Goal: Task Accomplishment & Management: Manage account settings

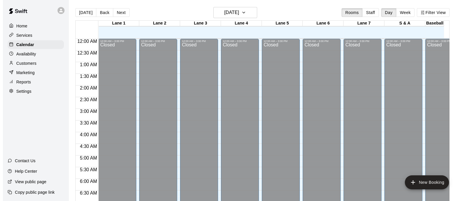
scroll to position [374, 0]
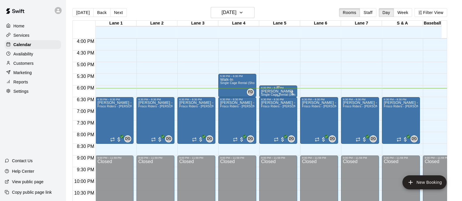
click at [276, 91] on p "[PERSON_NAME]" at bounding box center [278, 91] width 34 height 0
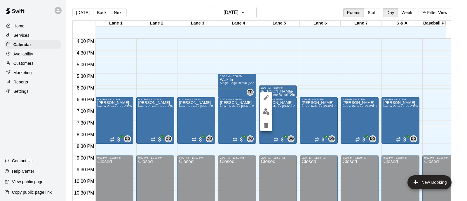
click at [267, 98] on icon "edit" at bounding box center [266, 97] width 7 height 7
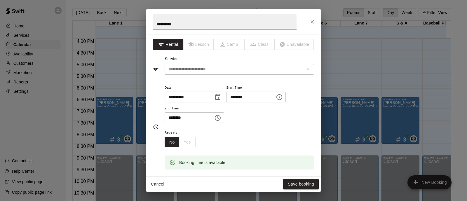
scroll to position [82, 0]
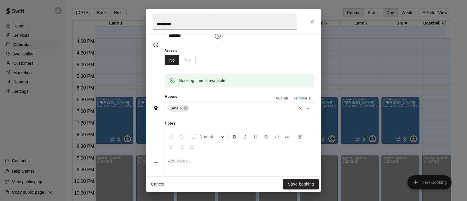
click at [264, 108] on input "text" at bounding box center [242, 108] width 105 height 7
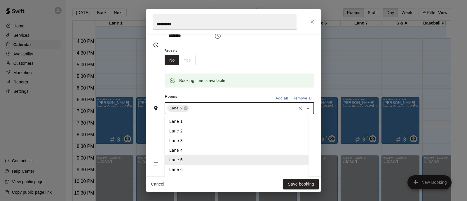
click at [199, 117] on li "Lane 1" at bounding box center [237, 122] width 144 height 10
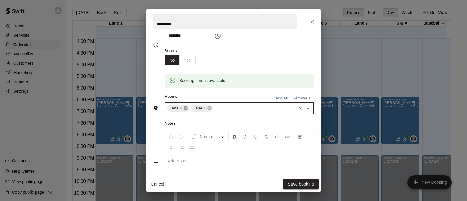
click at [187, 108] on icon at bounding box center [186, 109] width 4 height 4
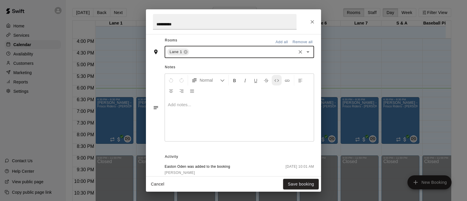
scroll to position [170, 0]
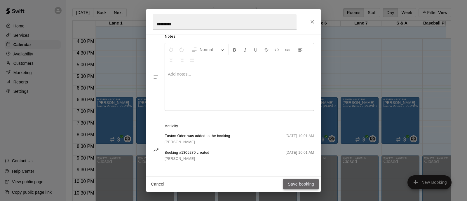
click at [291, 185] on button "Save booking" at bounding box center [301, 184] width 36 height 11
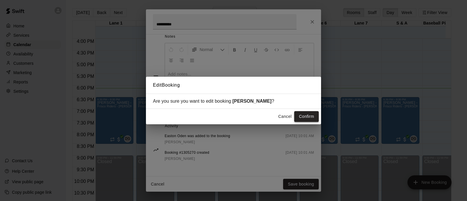
click at [305, 117] on button "Confirm" at bounding box center [306, 116] width 25 height 11
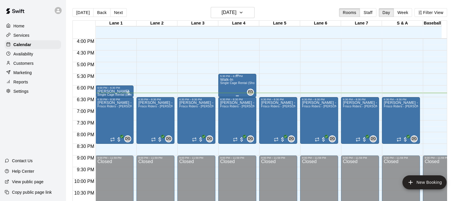
click at [237, 90] on div "Walk-In Single Cage Rental (Short)" at bounding box center [237, 178] width 34 height 201
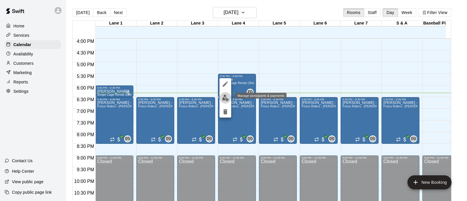
click at [221, 98] on button "edit" at bounding box center [226, 97] width 12 height 11
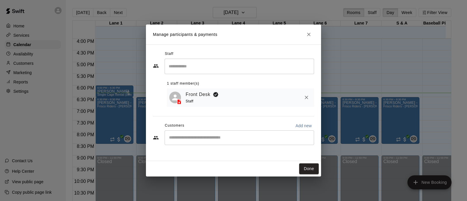
click at [299, 125] on p "Add new" at bounding box center [303, 126] width 16 height 6
select select "**"
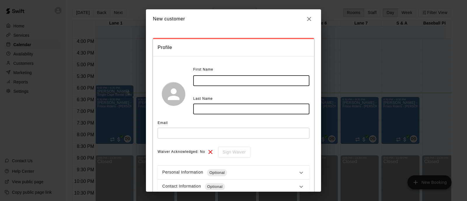
click at [212, 80] on input "text" at bounding box center [251, 80] width 116 height 11
type input "********"
type input "****"
click at [212, 80] on input "********" at bounding box center [251, 80] width 116 height 11
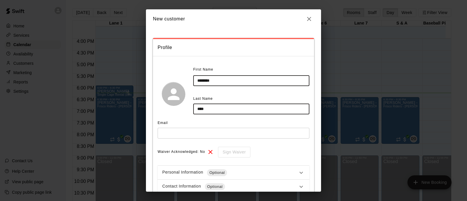
click at [232, 78] on input "********" at bounding box center [251, 80] width 116 height 11
type input "*****"
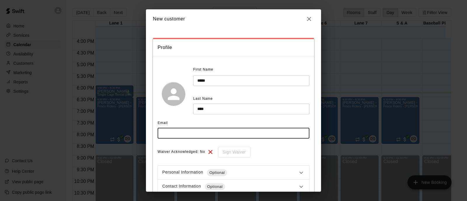
click at [187, 135] on input "text" at bounding box center [234, 133] width 152 height 11
click at [189, 136] on input "text" at bounding box center [234, 133] width 152 height 11
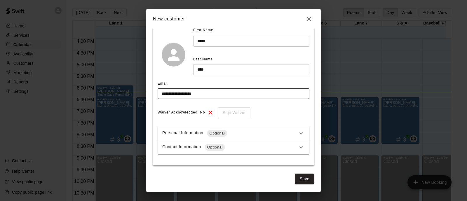
scroll to position [39, 0]
type input "**********"
click at [298, 182] on button "Save" at bounding box center [304, 179] width 19 height 11
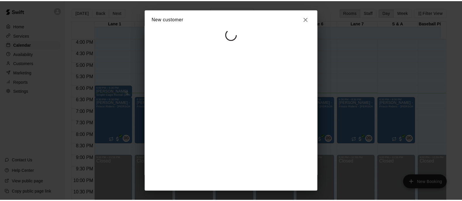
scroll to position [0, 0]
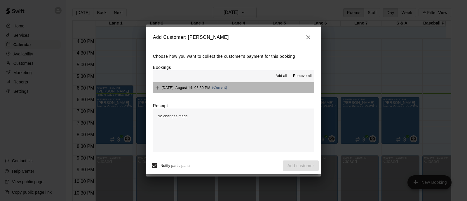
click at [252, 91] on button "[DATE], August 14: 05:30 PM (Current)" at bounding box center [233, 87] width 161 height 11
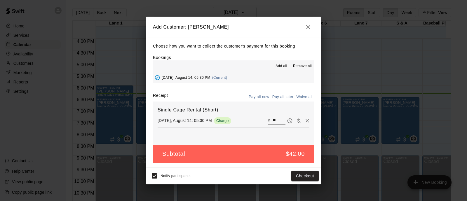
click at [247, 182] on div "Notify participants Checkout" at bounding box center [233, 176] width 171 height 12
click at [292, 181] on button "Checkout" at bounding box center [304, 176] width 27 height 11
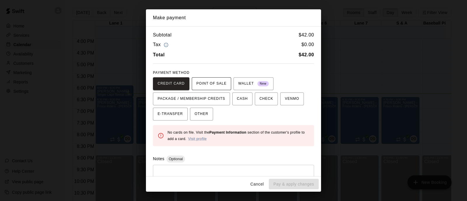
click at [214, 86] on span "POINT OF SALE" at bounding box center [212, 83] width 30 height 9
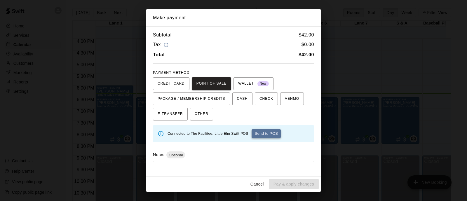
click at [269, 131] on button "Send to POS" at bounding box center [266, 133] width 29 height 9
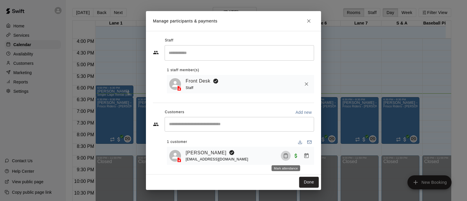
click at [284, 157] on icon "Mark attendance" at bounding box center [286, 156] width 4 height 4
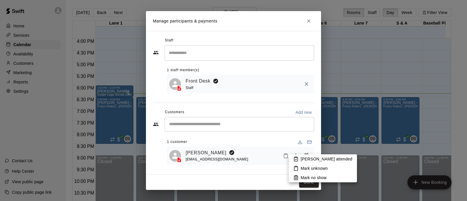
click at [301, 157] on p "[PERSON_NAME] attended" at bounding box center [327, 159] width 52 height 6
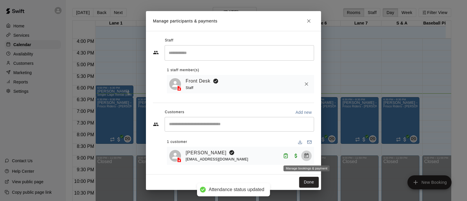
click at [309, 159] on icon "Manage bookings & payment" at bounding box center [307, 156] width 6 height 6
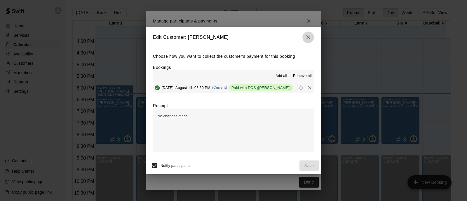
click at [311, 41] on button "button" at bounding box center [309, 38] width 12 height 12
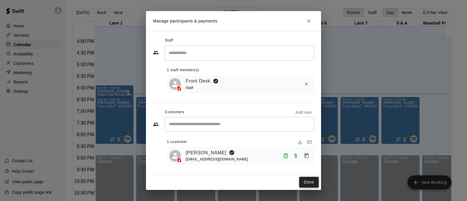
click at [306, 184] on button "Done" at bounding box center [309, 182] width 20 height 11
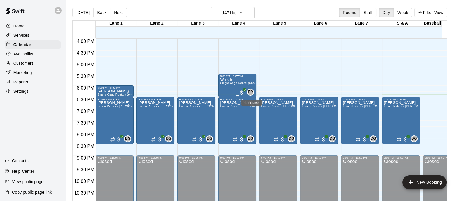
click at [248, 93] on span "FD" at bounding box center [250, 92] width 5 height 6
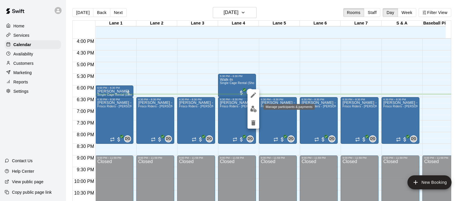
click at [250, 111] on img "edit" at bounding box center [253, 109] width 7 height 7
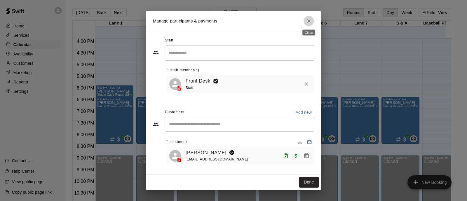
click at [310, 20] on icon "Close" at bounding box center [309, 21] width 6 height 6
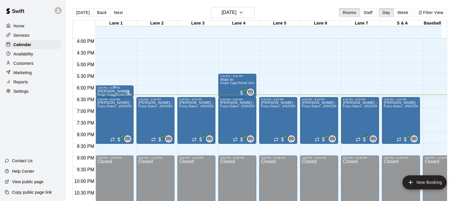
click at [113, 91] on p "[PERSON_NAME]" at bounding box center [114, 91] width 34 height 0
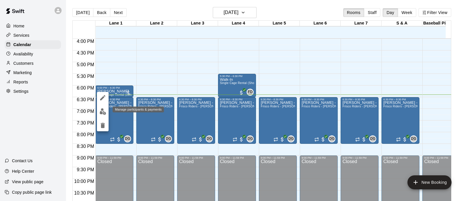
click at [106, 112] on button "edit" at bounding box center [103, 111] width 12 height 11
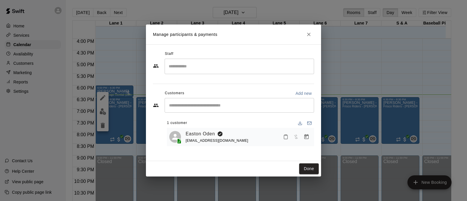
click at [289, 143] on div "Easton Oden [EMAIL_ADDRESS][DOMAIN_NAME]" at bounding box center [249, 137] width 126 height 14
click at [286, 138] on icon "Mark attendance" at bounding box center [285, 136] width 5 height 5
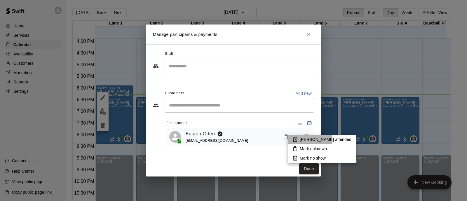
click at [301, 139] on p "[PERSON_NAME] attended" at bounding box center [326, 140] width 52 height 6
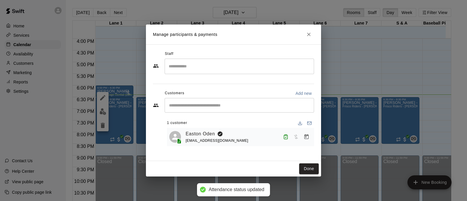
click at [227, 66] on input "Search staff" at bounding box center [239, 66] width 144 height 10
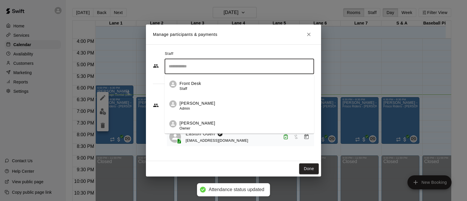
click at [199, 83] on p "Front Desk" at bounding box center [191, 84] width 22 height 6
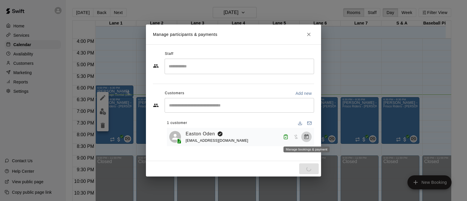
click at [309, 139] on div "1 customer Easton Oden [EMAIL_ADDRESS][DOMAIN_NAME]" at bounding box center [240, 133] width 147 height 28
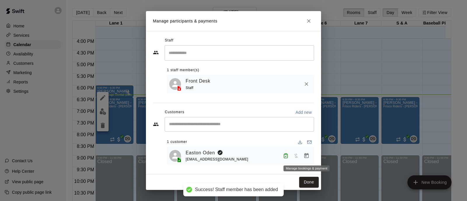
click at [308, 158] on icon "Manage bookings & payment" at bounding box center [307, 156] width 6 height 6
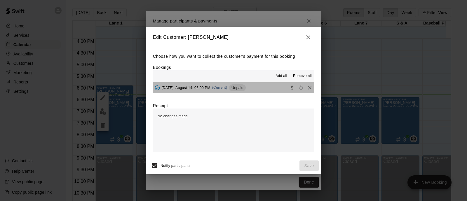
click at [261, 92] on button "[DATE], August 14: 06:00 PM (Current) Unpaid" at bounding box center [233, 87] width 161 height 11
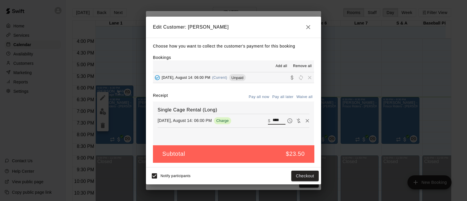
drag, startPoint x: 275, startPoint y: 120, endPoint x: 262, endPoint y: 121, distance: 12.3
click at [268, 121] on div "​ $ ****" at bounding box center [277, 121] width 18 height 8
type input "**"
click at [270, 173] on div "Notify participants Checkout" at bounding box center [233, 176] width 171 height 12
click at [305, 180] on button "Checkout" at bounding box center [304, 176] width 27 height 11
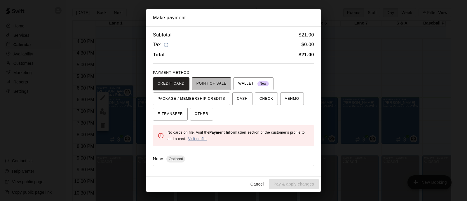
click at [221, 84] on span "POINT OF SALE" at bounding box center [212, 83] width 30 height 9
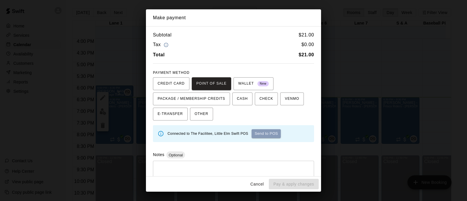
click at [271, 136] on button "Send to POS" at bounding box center [266, 133] width 29 height 9
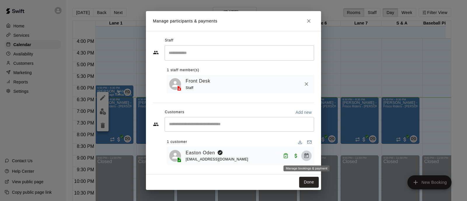
click at [305, 155] on icon "Manage bookings & payment" at bounding box center [307, 155] width 4 height 5
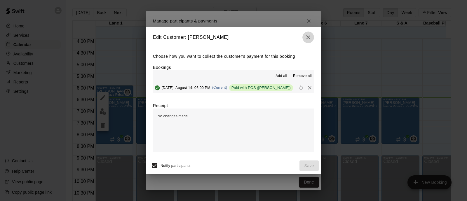
click at [309, 36] on icon "button" at bounding box center [308, 37] width 7 height 7
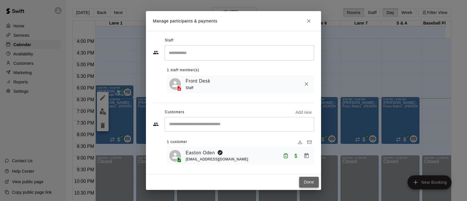
click at [314, 181] on button "Done" at bounding box center [309, 182] width 20 height 11
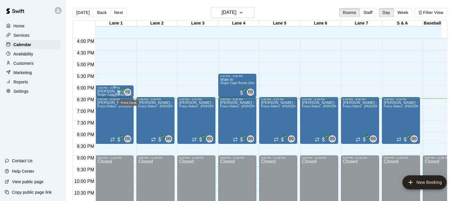
click at [128, 93] on span "FD" at bounding box center [127, 92] width 5 height 6
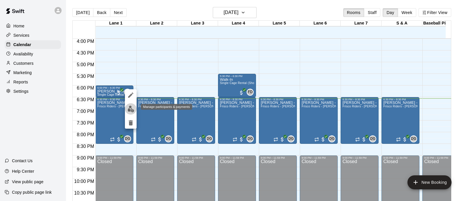
click at [130, 108] on img "edit" at bounding box center [131, 109] width 7 height 7
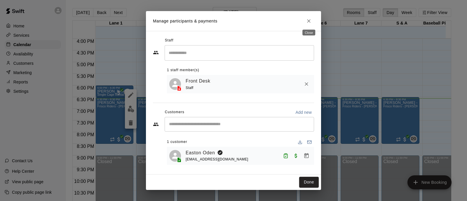
click at [308, 18] on icon "Close" at bounding box center [309, 21] width 6 height 6
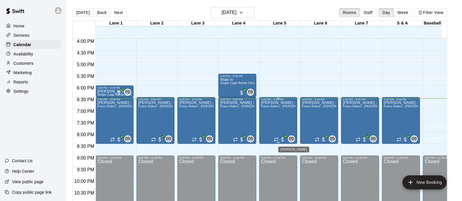
click at [289, 137] on span "DG" at bounding box center [291, 139] width 6 height 6
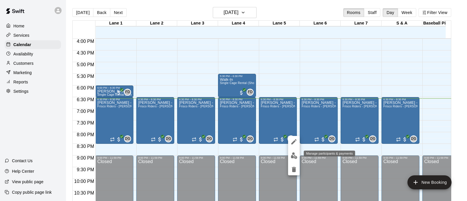
click at [292, 154] on img "edit" at bounding box center [294, 155] width 7 height 7
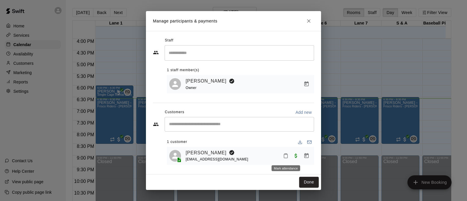
click at [285, 157] on icon "Mark attendance" at bounding box center [285, 155] width 5 height 5
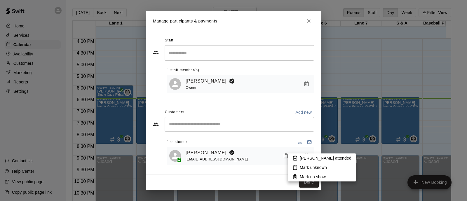
click at [304, 161] on li "[PERSON_NAME] attended" at bounding box center [322, 158] width 68 height 9
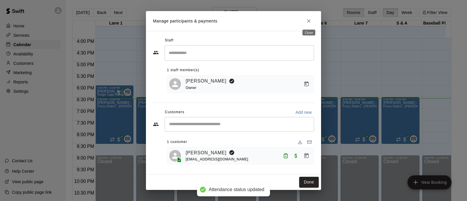
click at [311, 23] on button "Close" at bounding box center [309, 21] width 11 height 11
